Goal: Information Seeking & Learning: Learn about a topic

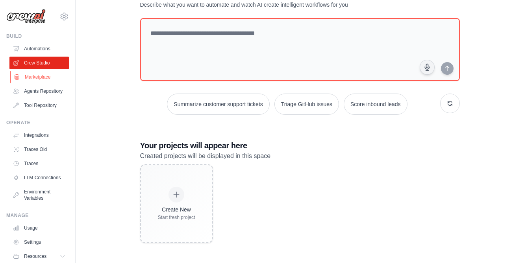
click at [39, 75] on link "Marketplace" at bounding box center [39, 77] width 59 height 13
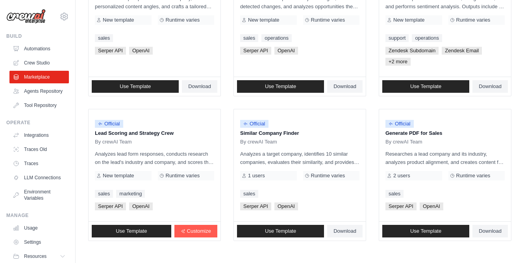
scroll to position [488, 0]
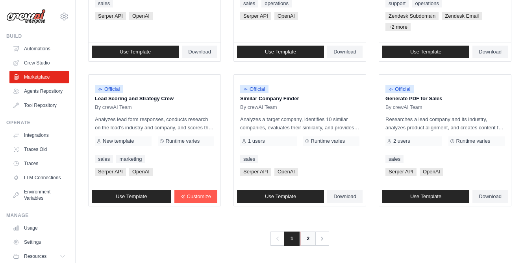
click at [307, 241] on link "2" at bounding box center [308, 239] width 16 height 14
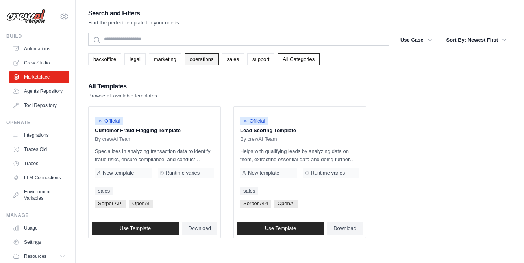
click at [201, 60] on link "operations" at bounding box center [201, 59] width 34 height 12
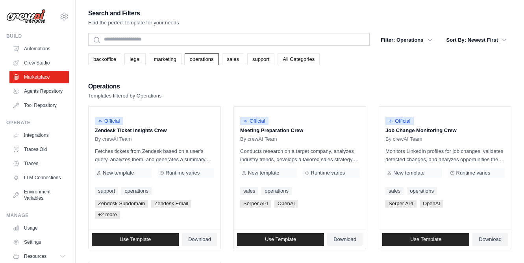
click at [299, 58] on link "All Categories" at bounding box center [298, 59] width 42 height 12
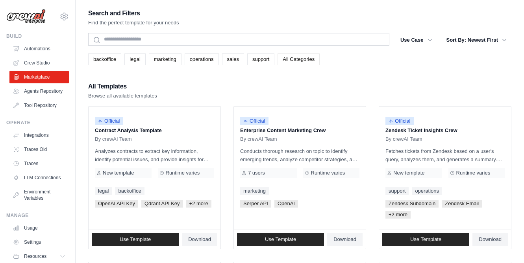
click at [293, 58] on link "All Categories" at bounding box center [298, 59] width 42 height 12
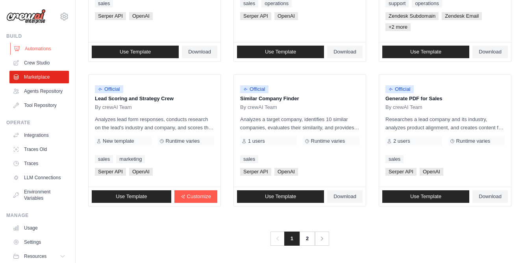
click at [39, 48] on link "Automations" at bounding box center [39, 48] width 59 height 13
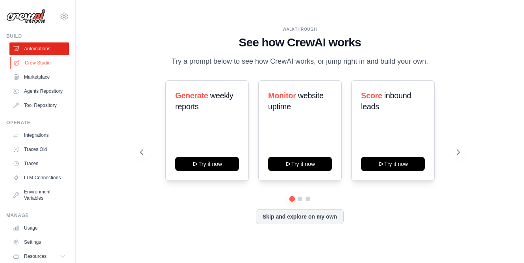
click at [39, 65] on link "Crew Studio" at bounding box center [39, 63] width 59 height 13
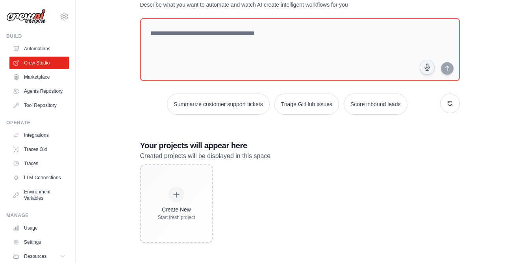
scroll to position [32, 0]
